Goal: Book appointment/travel/reservation

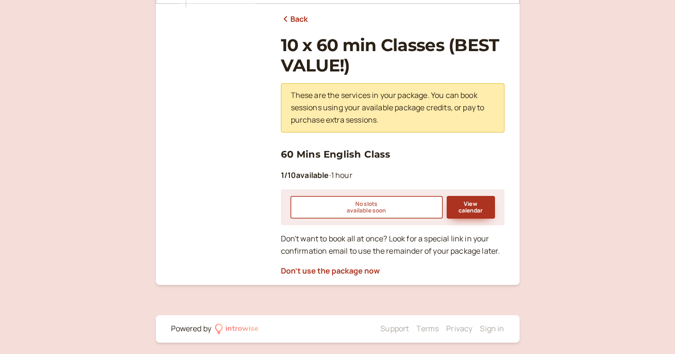
scroll to position [113, 0]
click at [470, 206] on button "View calendar" at bounding box center [470, 207] width 48 height 23
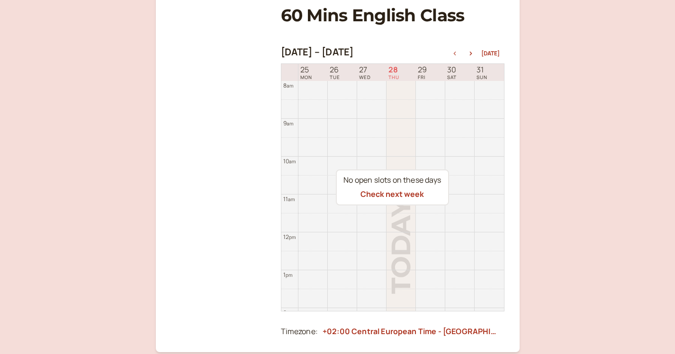
scroll to position [145, 0]
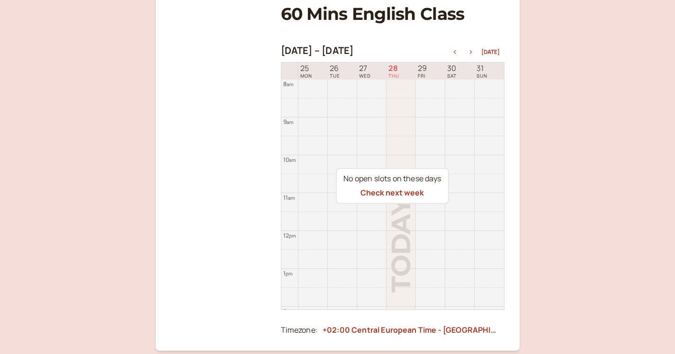
click at [471, 52] on icon "button" at bounding box center [470, 52] width 11 height 4
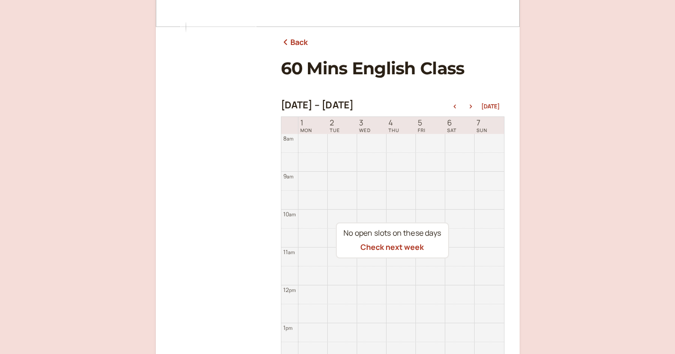
scroll to position [84, 0]
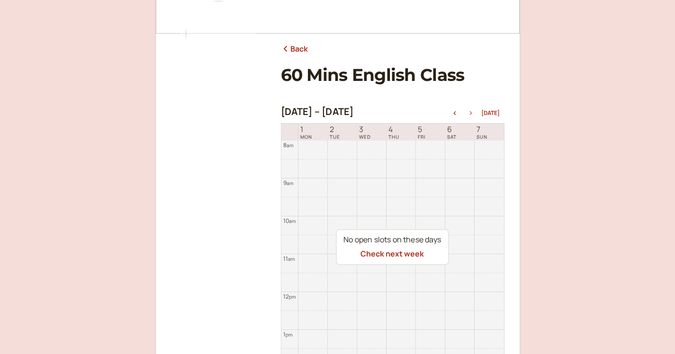
click at [473, 111] on icon "button" at bounding box center [470, 113] width 11 height 4
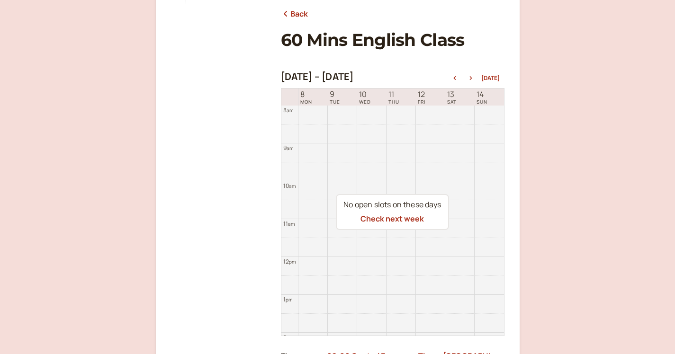
scroll to position [109, 0]
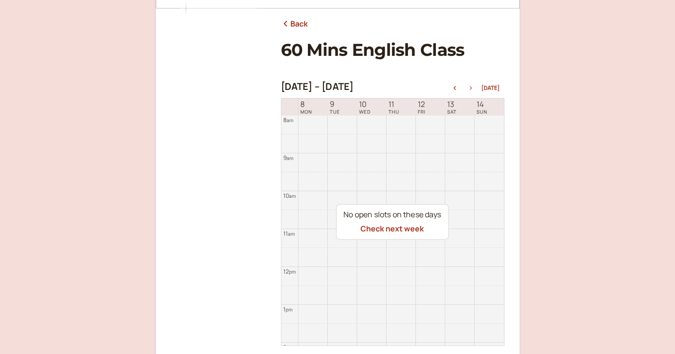
click at [474, 88] on icon "button" at bounding box center [470, 88] width 11 height 4
click at [455, 87] on icon "button" at bounding box center [454, 88] width 2 height 4
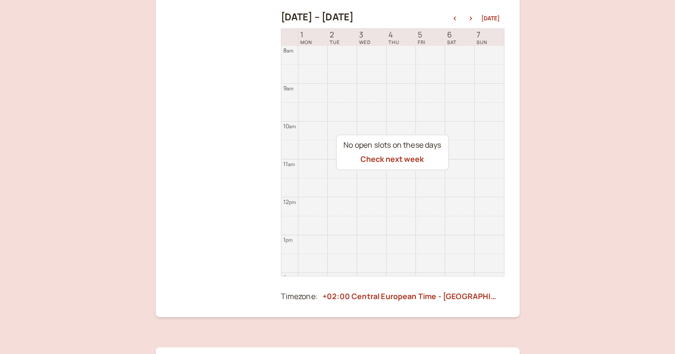
scroll to position [175, 0]
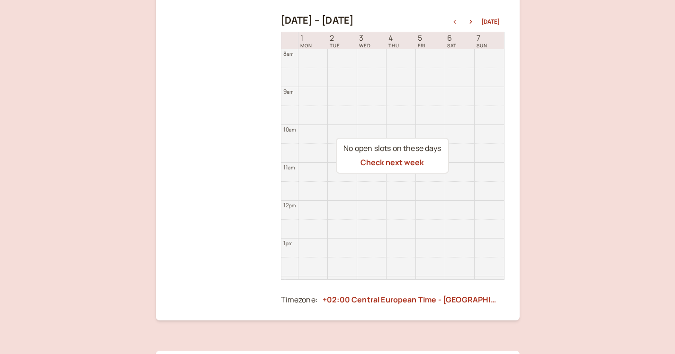
click at [457, 21] on icon "button" at bounding box center [454, 22] width 11 height 4
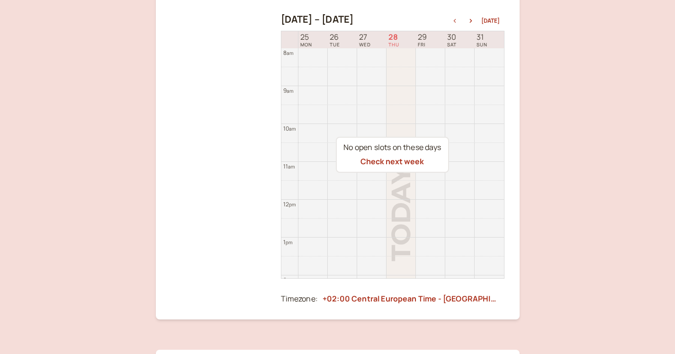
scroll to position [138, 0]
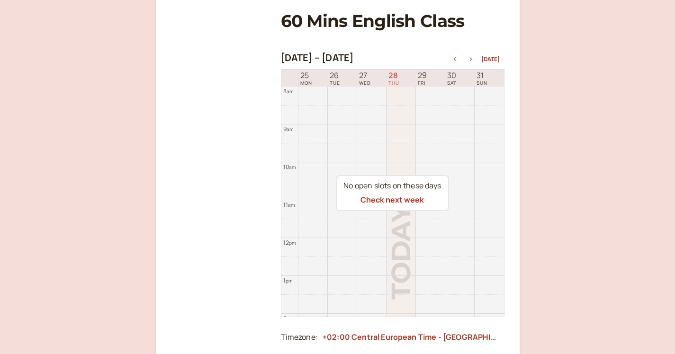
click at [474, 56] on button "button" at bounding box center [470, 59] width 11 height 7
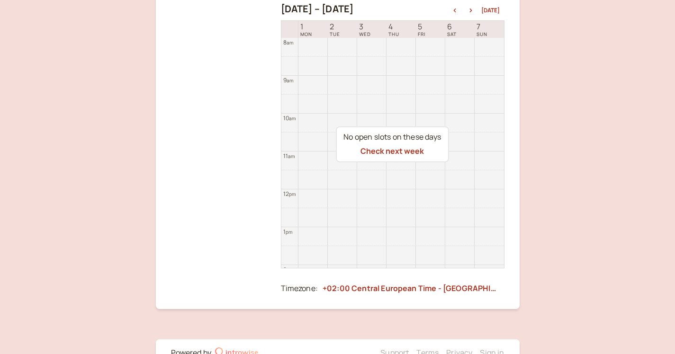
scroll to position [175, 0]
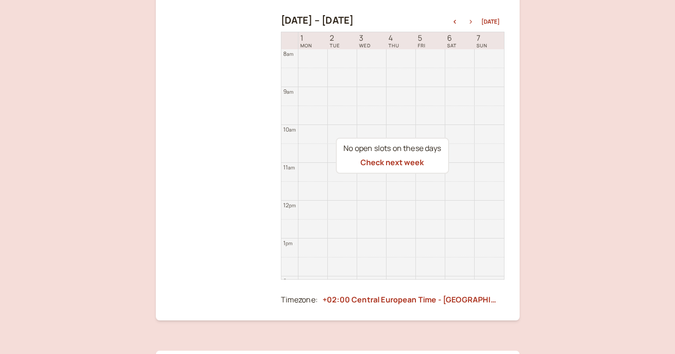
click at [471, 20] on icon "button" at bounding box center [470, 22] width 11 height 4
click at [459, 21] on icon "button" at bounding box center [454, 22] width 11 height 4
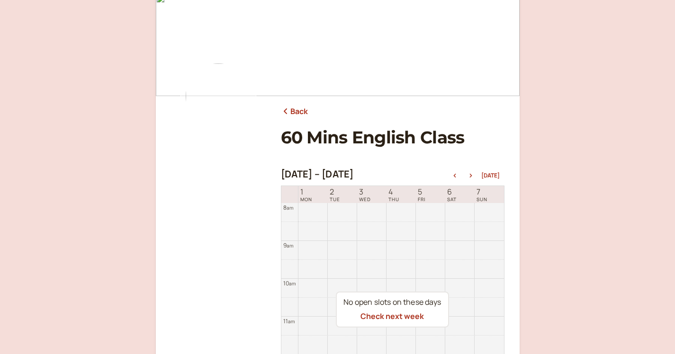
scroll to position [46, 0]
